Goal: Check status: Check status

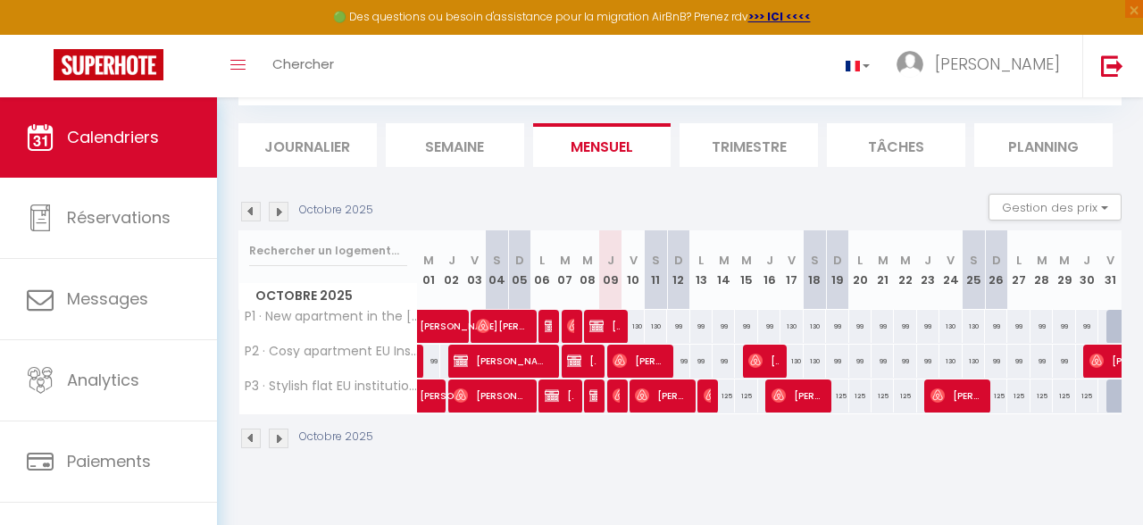
scroll to position [97, 0]
click at [252, 220] on img at bounding box center [251, 212] width 20 height 20
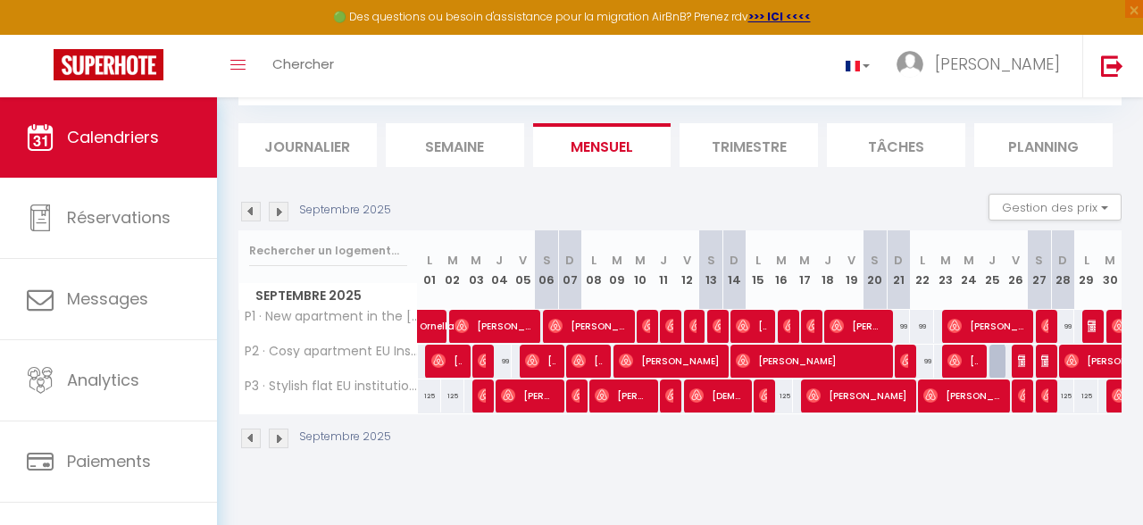
click at [1022, 363] on img at bounding box center [1025, 361] width 14 height 14
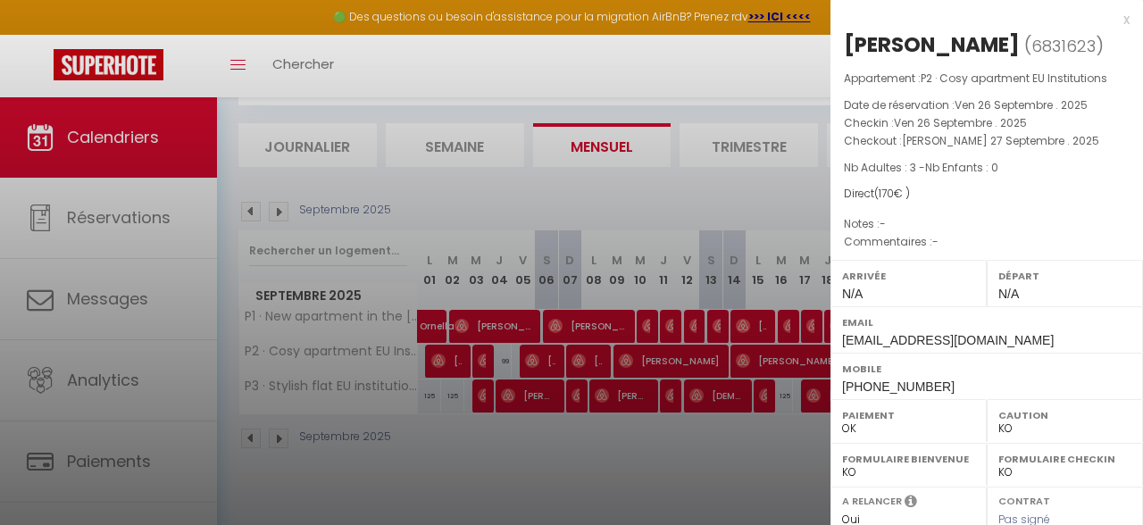
click at [1124, 18] on div "x" at bounding box center [980, 19] width 299 height 21
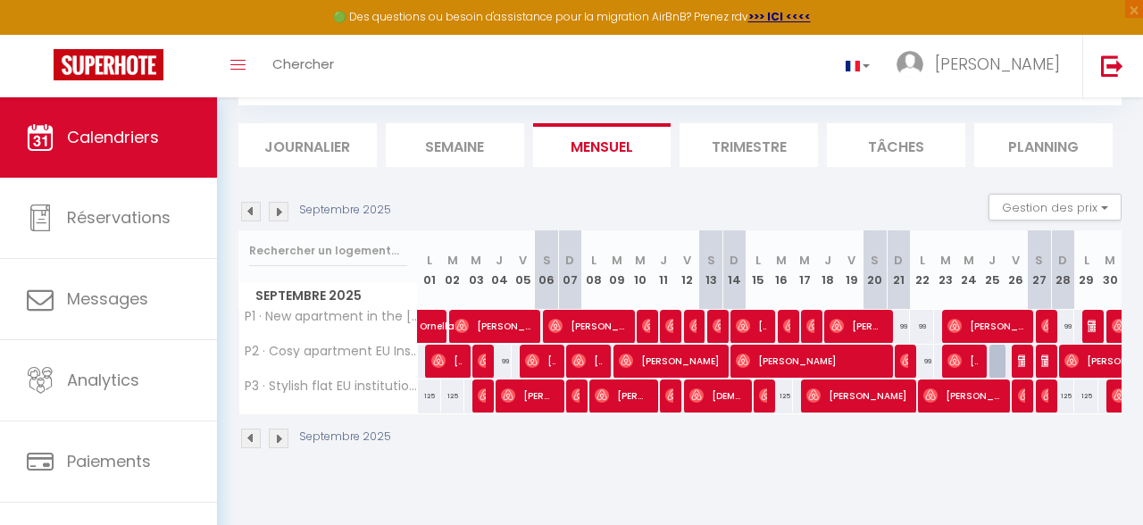
click at [970, 400] on span "[PERSON_NAME]" at bounding box center [962, 396] width 78 height 34
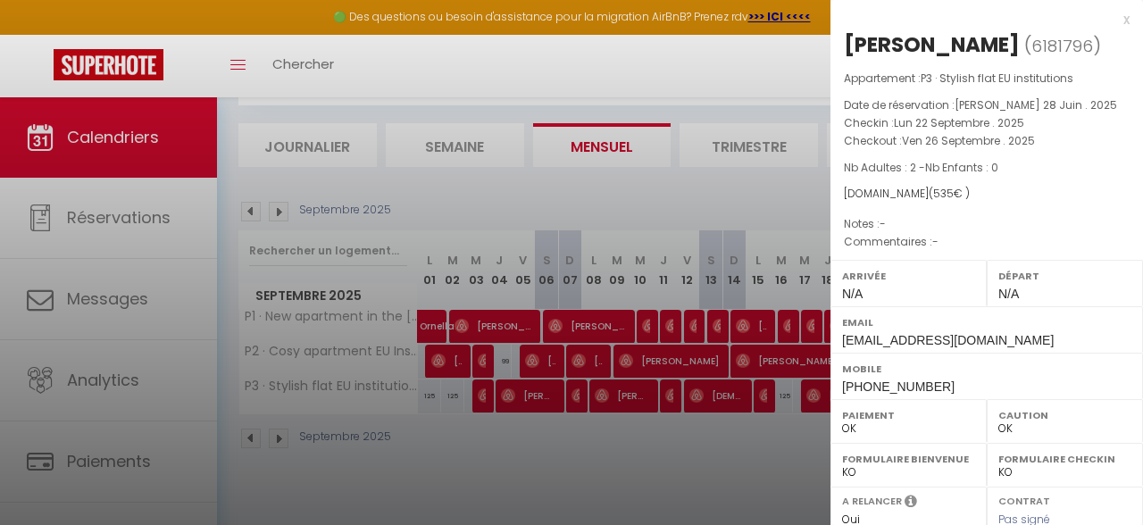
click at [1123, 24] on div "x" at bounding box center [980, 19] width 299 height 21
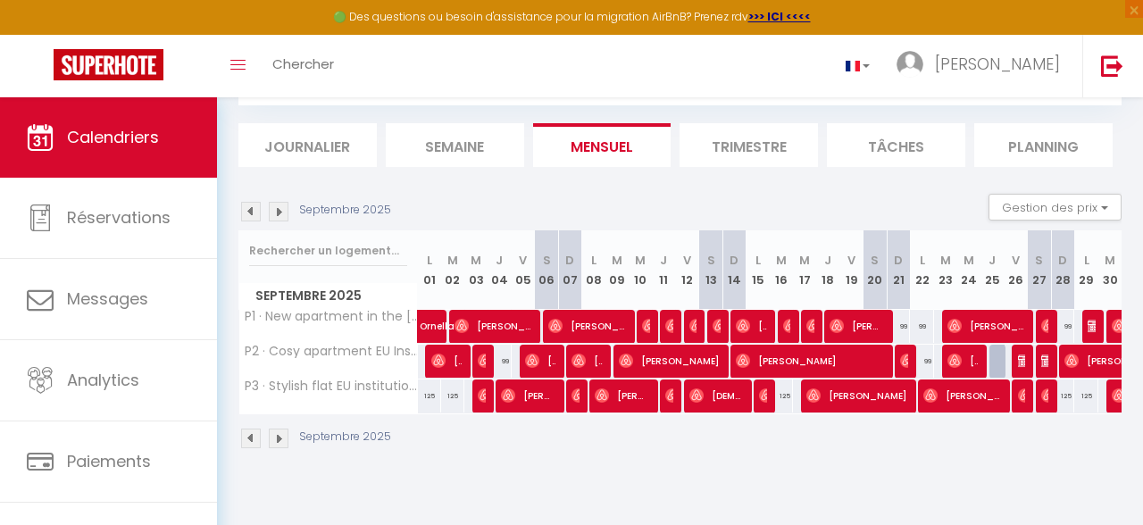
click at [954, 399] on span "[PERSON_NAME]" at bounding box center [962, 396] width 78 height 34
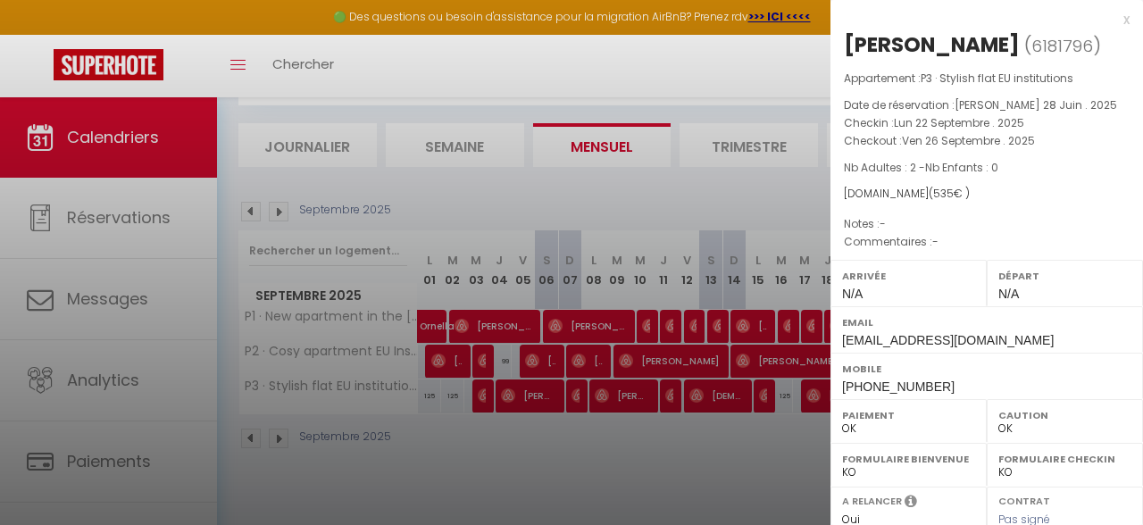
click at [1121, 18] on div "x" at bounding box center [980, 19] width 299 height 21
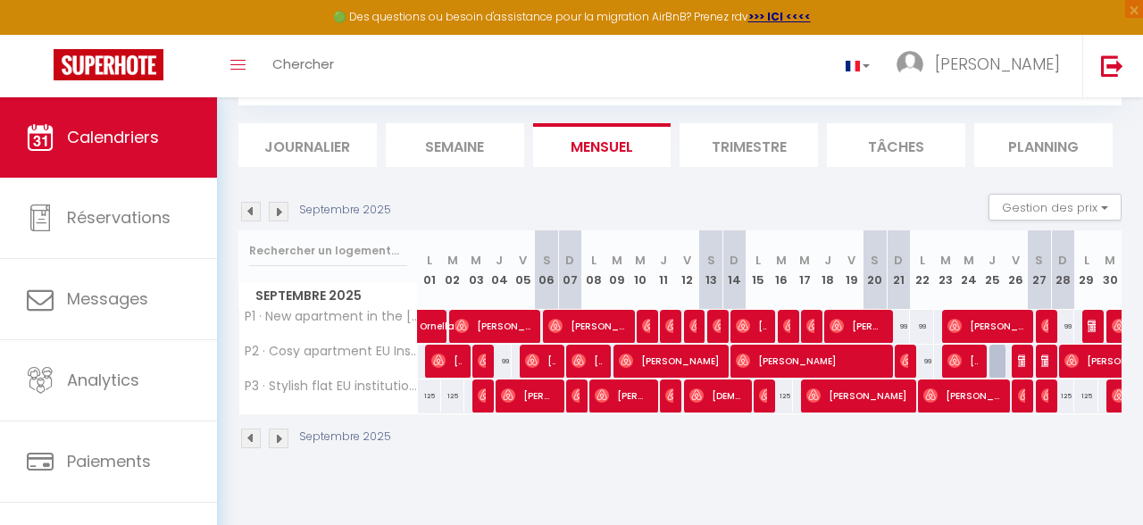
click at [1047, 331] on img at bounding box center [1048, 326] width 14 height 14
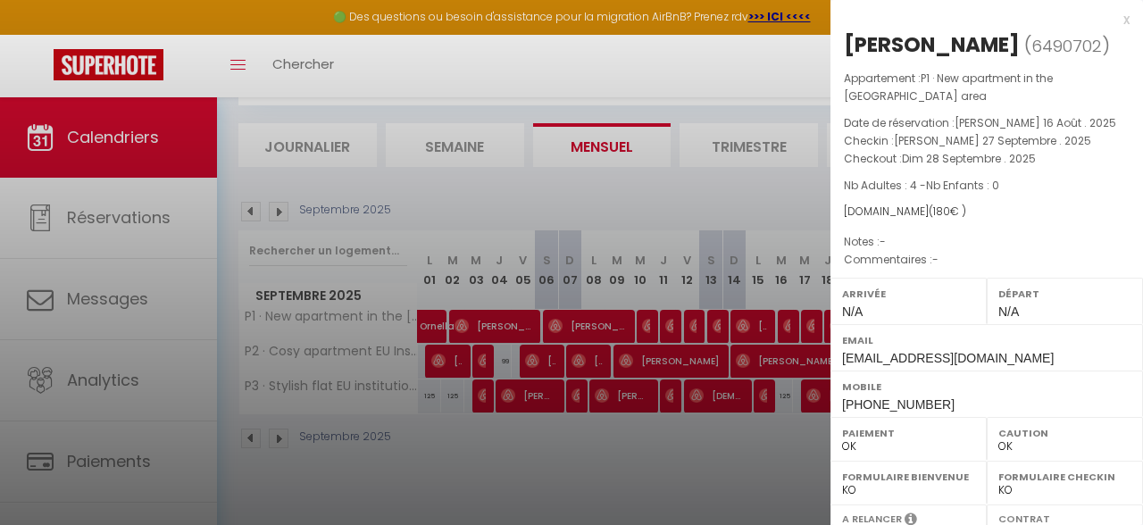
click at [1124, 22] on div "x" at bounding box center [980, 19] width 299 height 21
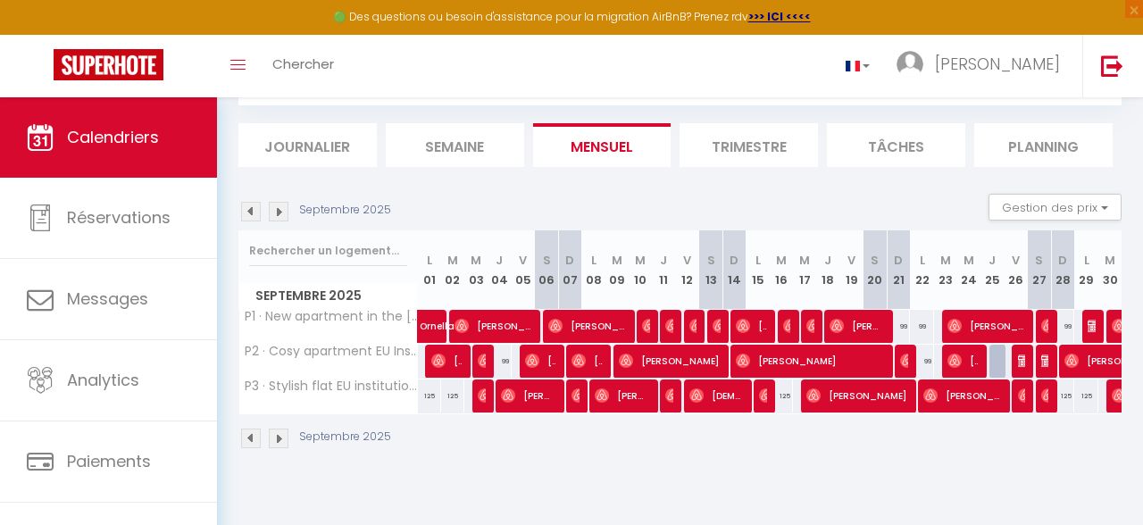
click at [988, 322] on span "[PERSON_NAME]" at bounding box center [987, 326] width 78 height 34
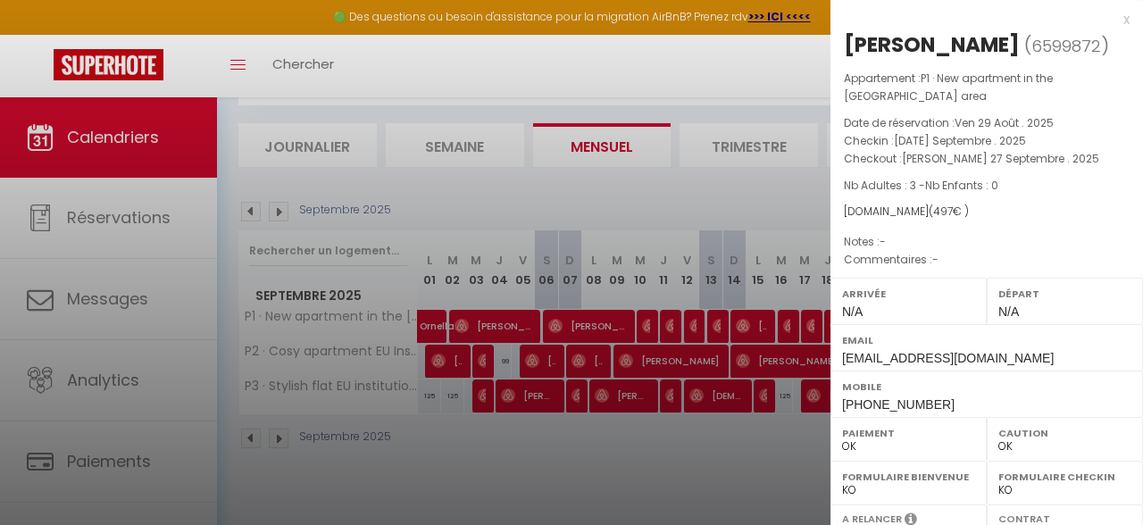
click at [1126, 26] on div "x" at bounding box center [980, 19] width 299 height 21
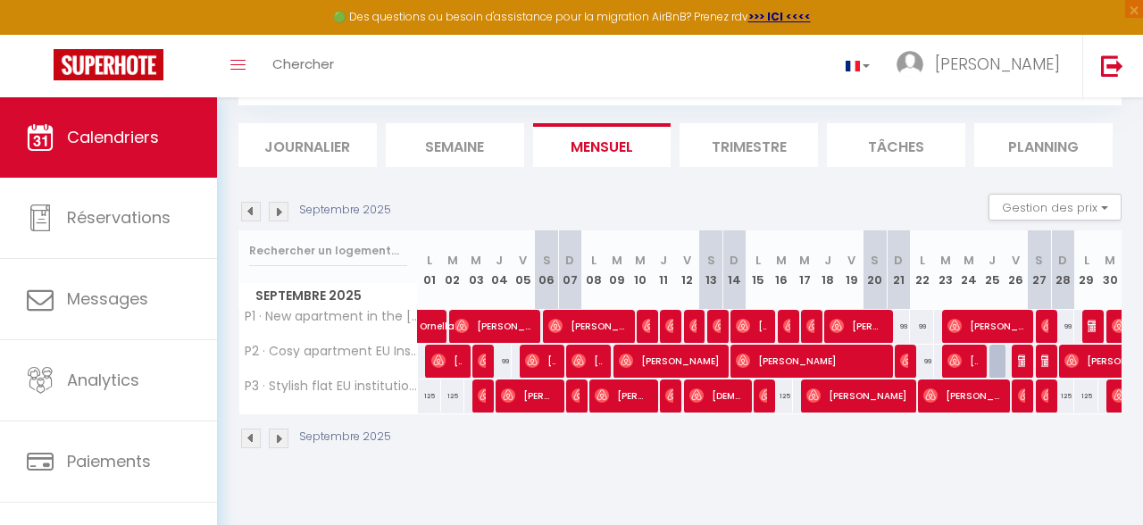
click at [1024, 347] on span "[PERSON_NAME]" at bounding box center [1022, 361] width 8 height 34
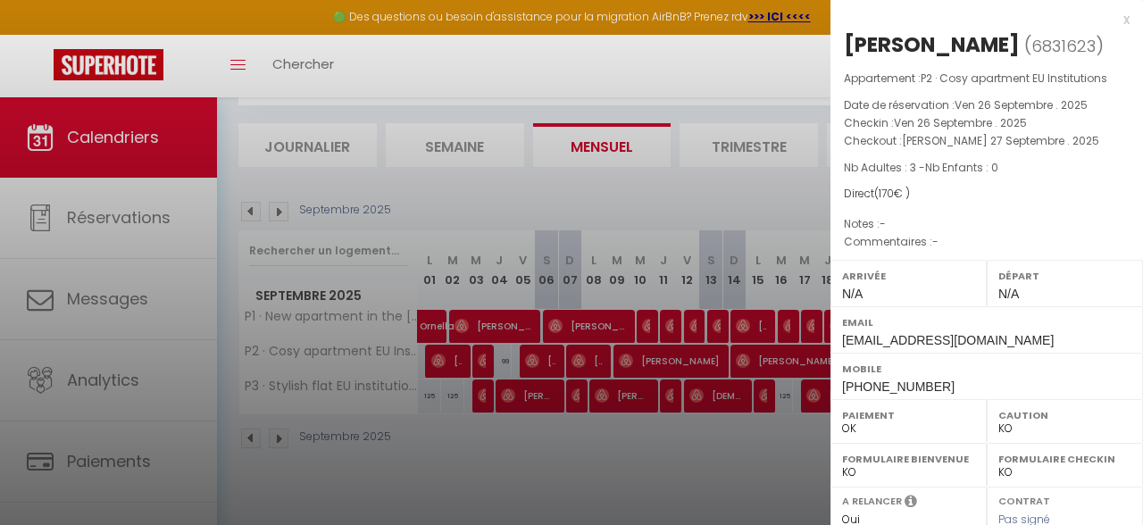
click at [1131, 15] on div "x [PERSON_NAME] ( 6831623 ) Appartement : P2 · Cosy apartment EU Institutions D…" at bounding box center [987, 416] width 313 height 832
click at [1125, 19] on div "x" at bounding box center [980, 19] width 299 height 21
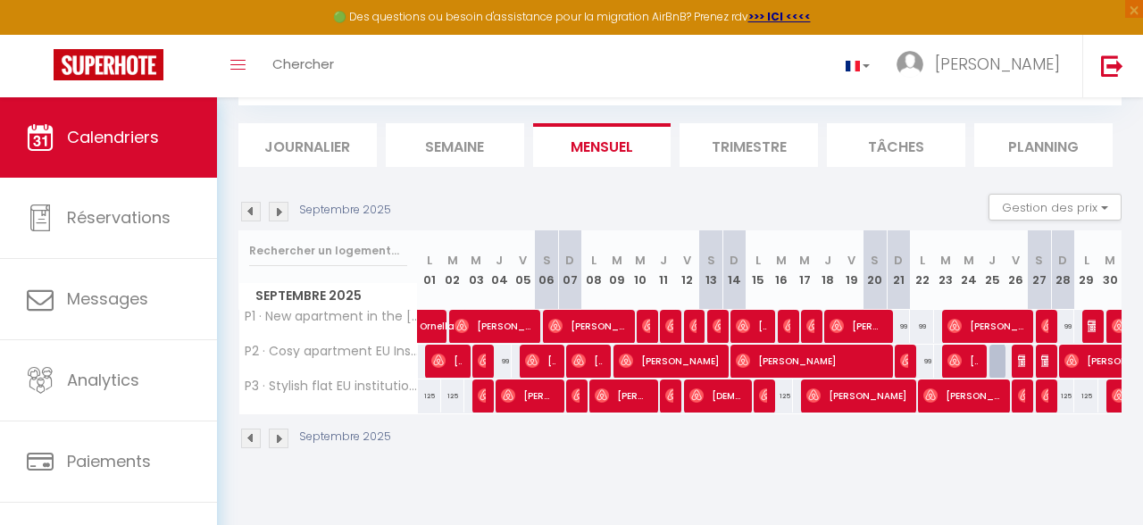
click at [1042, 360] on img at bounding box center [1048, 361] width 14 height 14
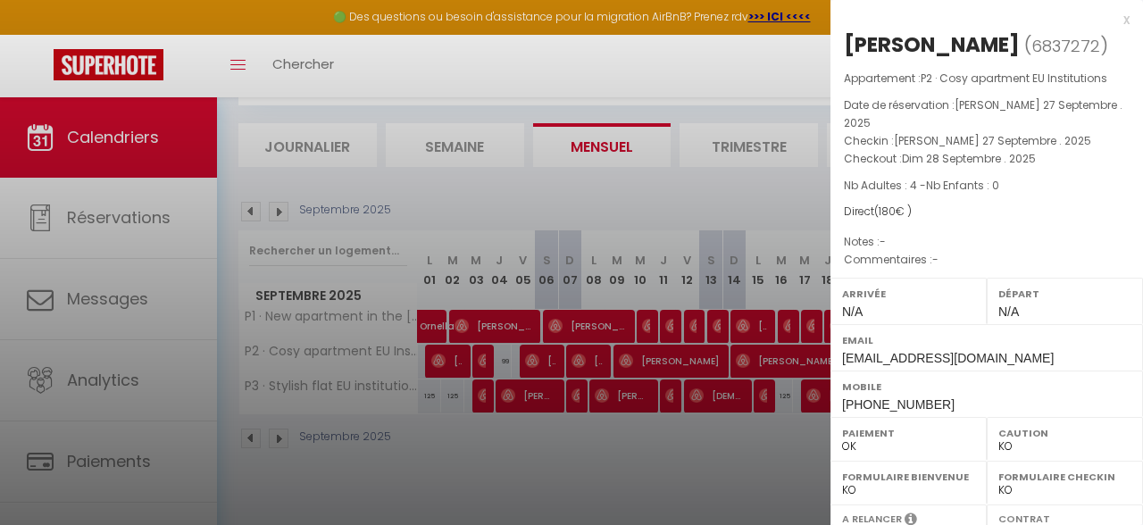
click at [1123, 12] on div "x" at bounding box center [980, 19] width 299 height 21
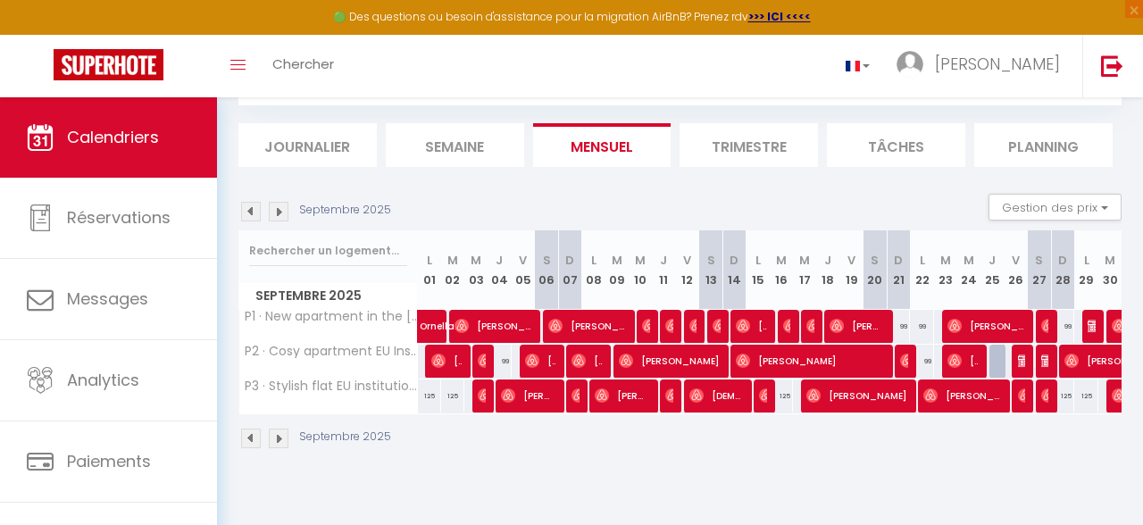
click at [1043, 323] on img at bounding box center [1048, 326] width 14 height 14
select select "OK"
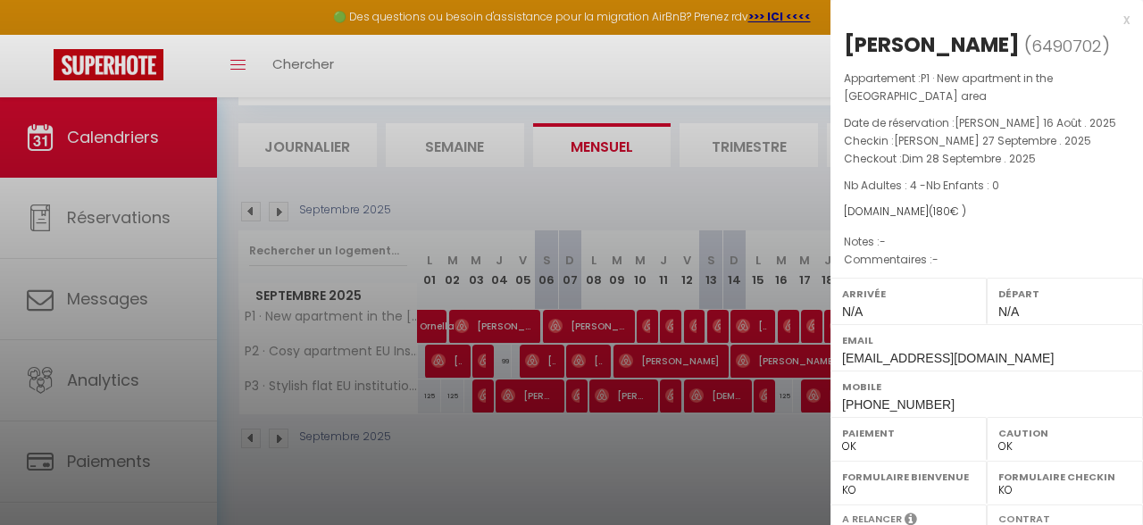
click at [1127, 14] on div "x" at bounding box center [980, 19] width 299 height 21
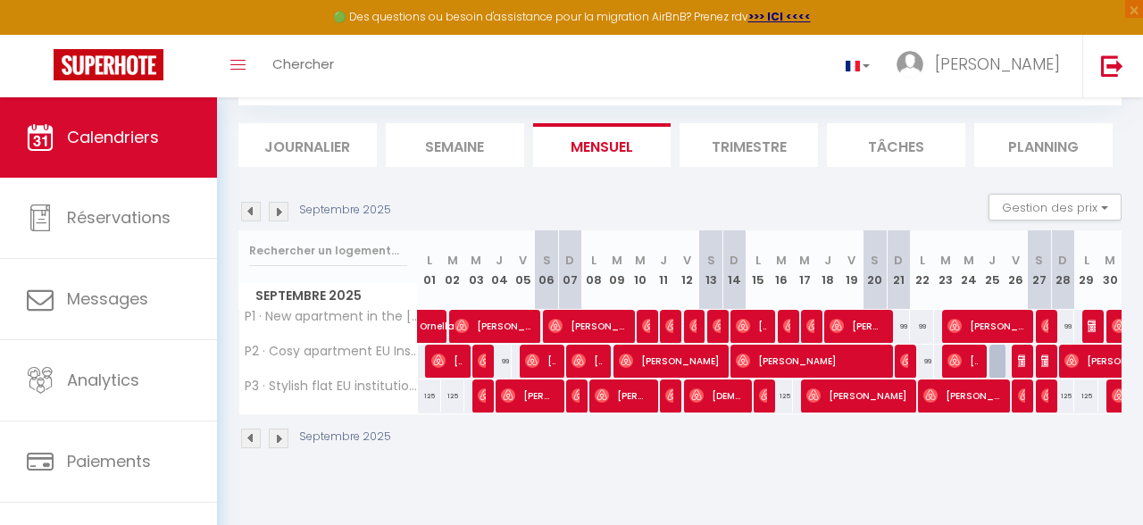
click at [970, 364] on span "[PERSON_NAME]" at bounding box center [963, 361] width 31 height 34
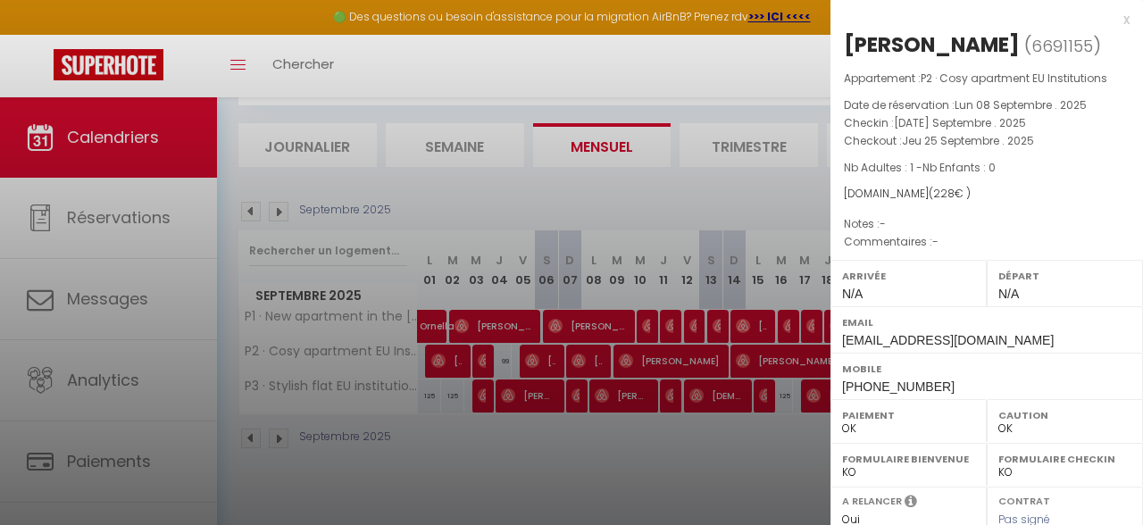
click at [1123, 13] on div "x" at bounding box center [980, 19] width 299 height 21
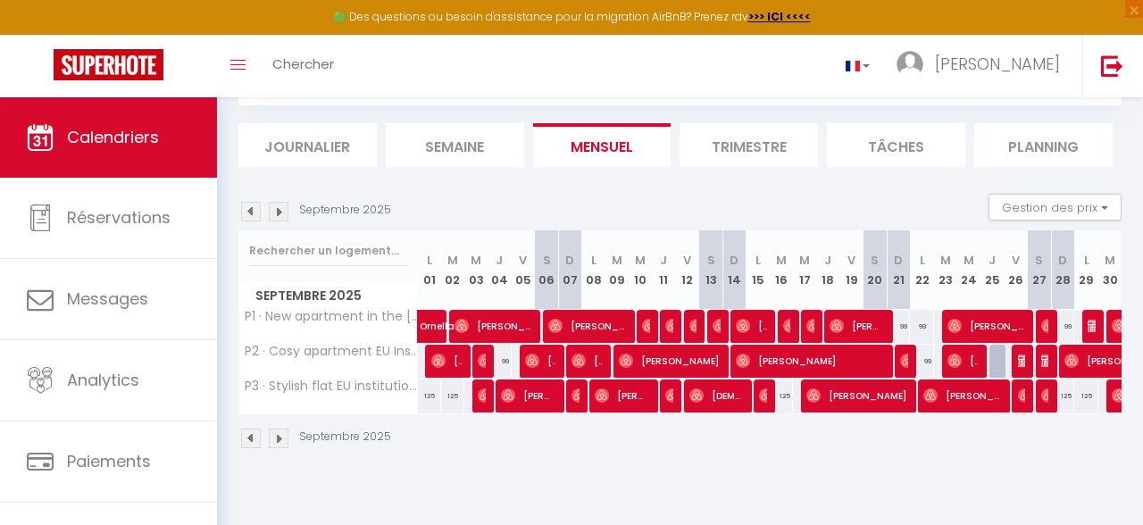
click at [969, 336] on span "[PERSON_NAME]" at bounding box center [987, 326] width 78 height 34
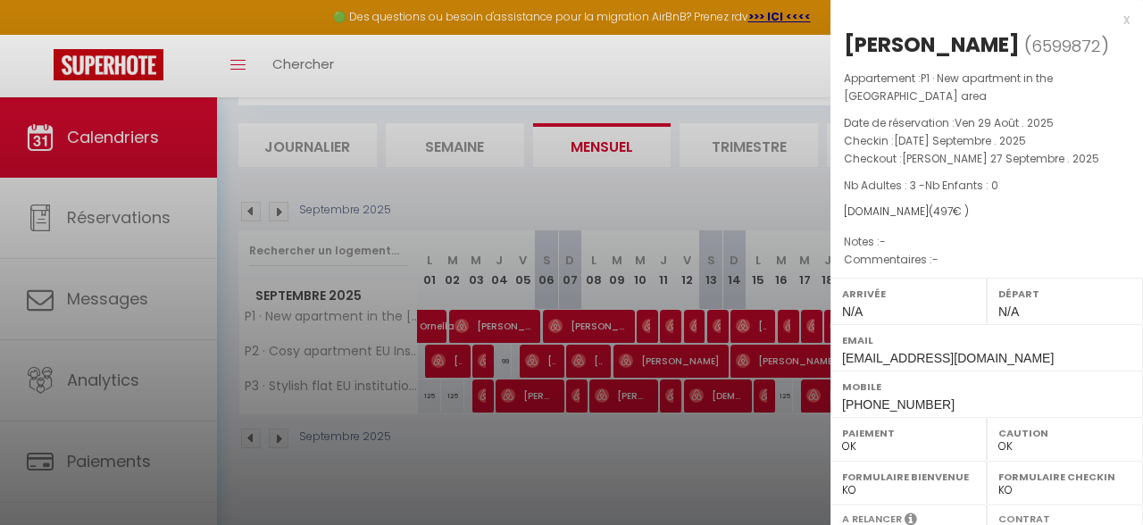
click at [1130, 9] on div "x [PERSON_NAME] ( 6599872 ) Appartement : P1 · New apartment in the [GEOGRAPHIC…" at bounding box center [987, 425] width 313 height 850
click at [1127, 20] on div "x" at bounding box center [980, 19] width 299 height 21
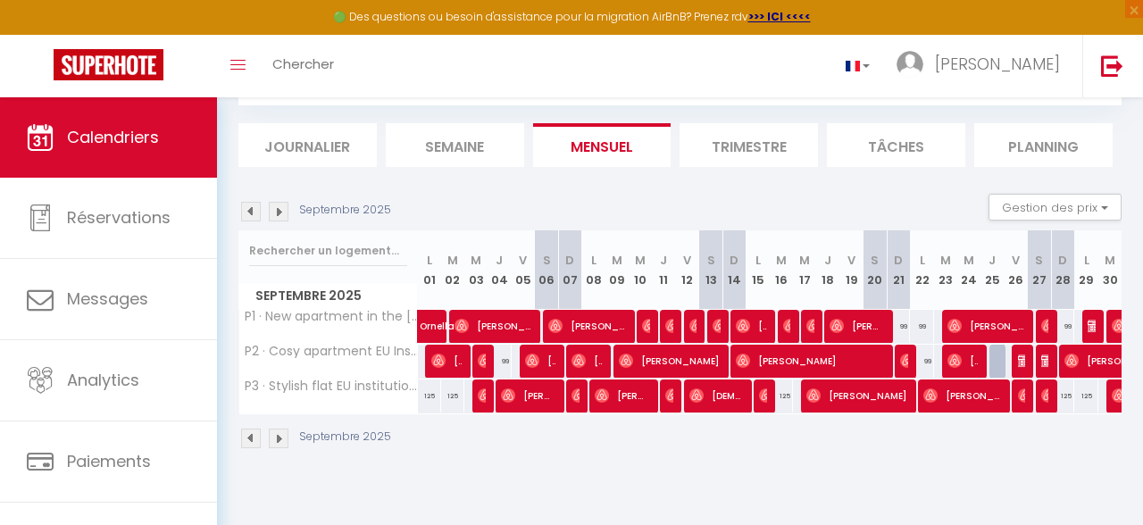
click at [989, 405] on span "[PERSON_NAME]" at bounding box center [962, 396] width 78 height 34
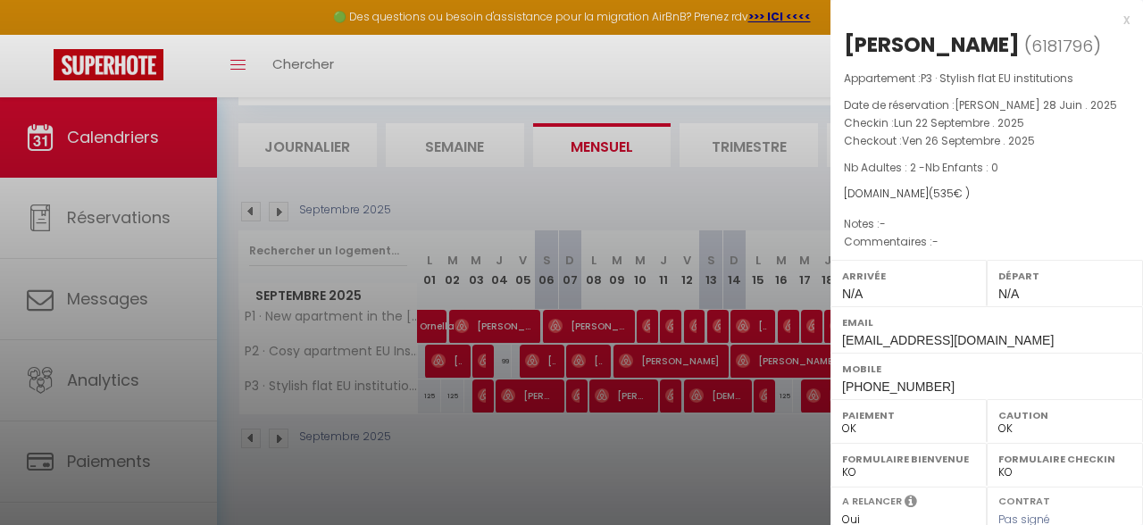
click at [1125, 17] on div "x" at bounding box center [980, 19] width 299 height 21
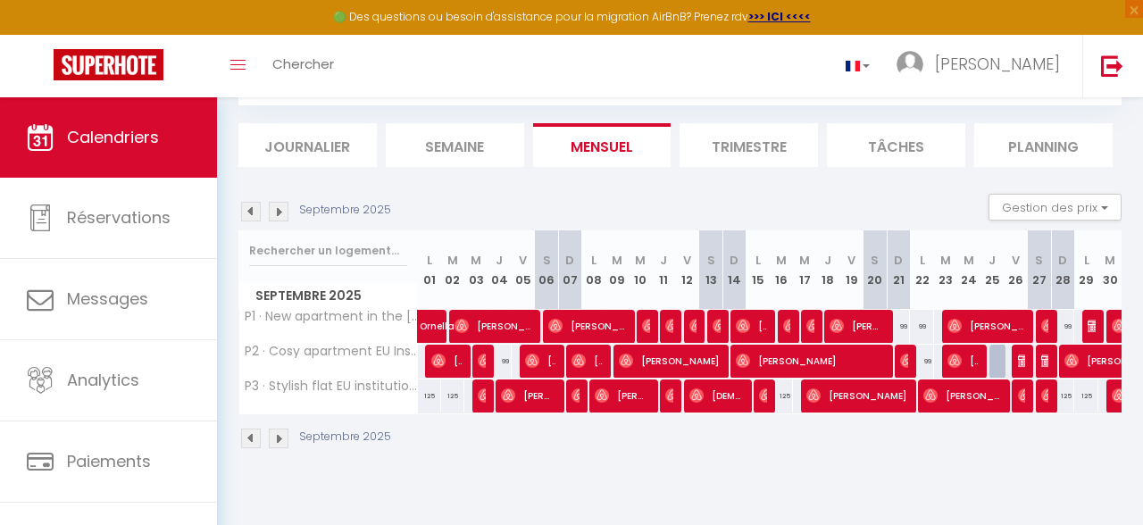
click at [939, 402] on span "[PERSON_NAME]" at bounding box center [962, 396] width 78 height 34
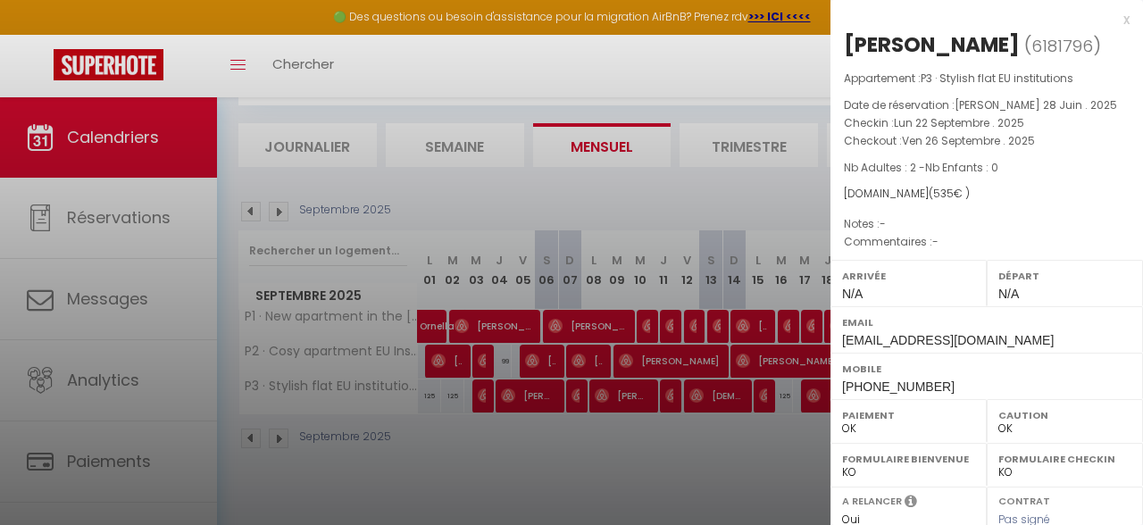
drag, startPoint x: 1128, startPoint y: 26, endPoint x: 1059, endPoint y: 38, distance: 69.7
click at [1127, 26] on div "x" at bounding box center [980, 19] width 299 height 21
